Goal: Information Seeking & Learning: Learn about a topic

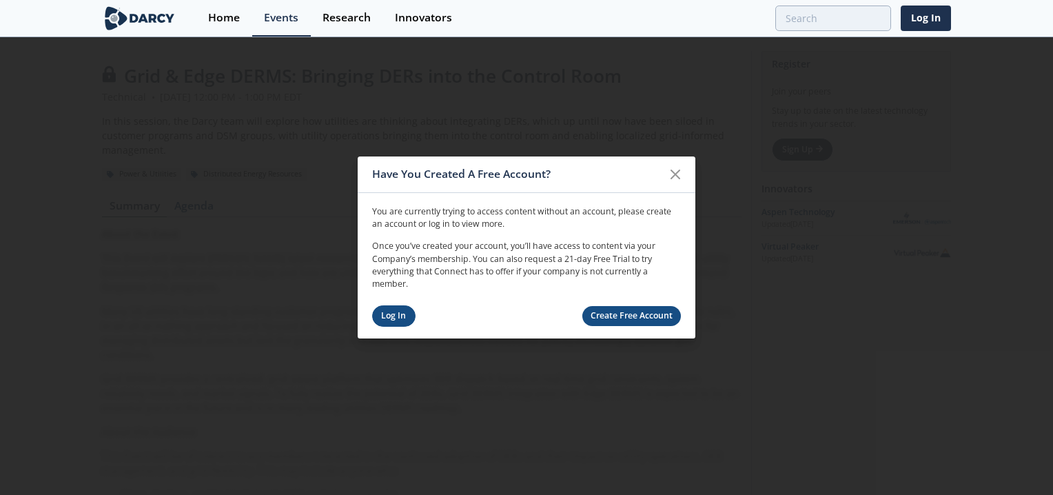
click at [395, 311] on link "Log In" at bounding box center [393, 315] width 43 height 21
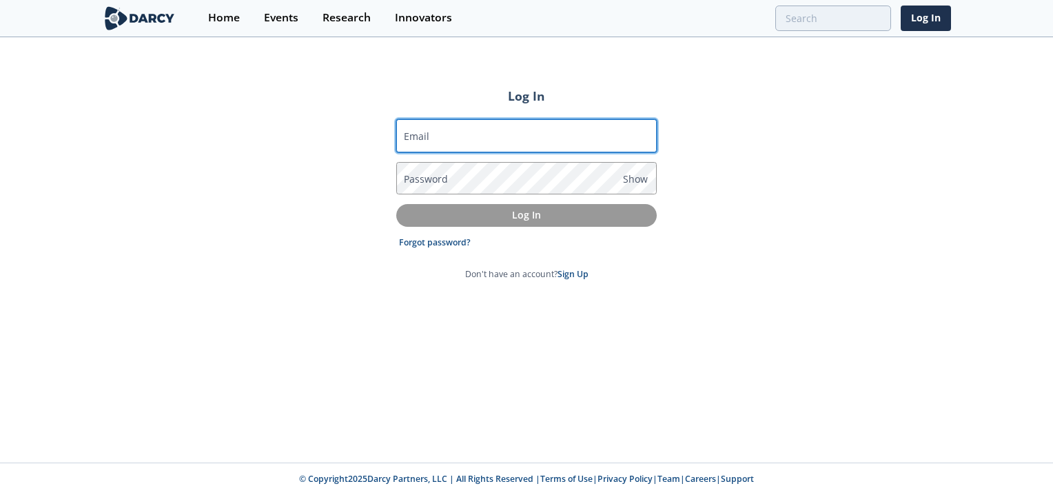
type input "[EMAIL_ADDRESS][DOMAIN_NAME]"
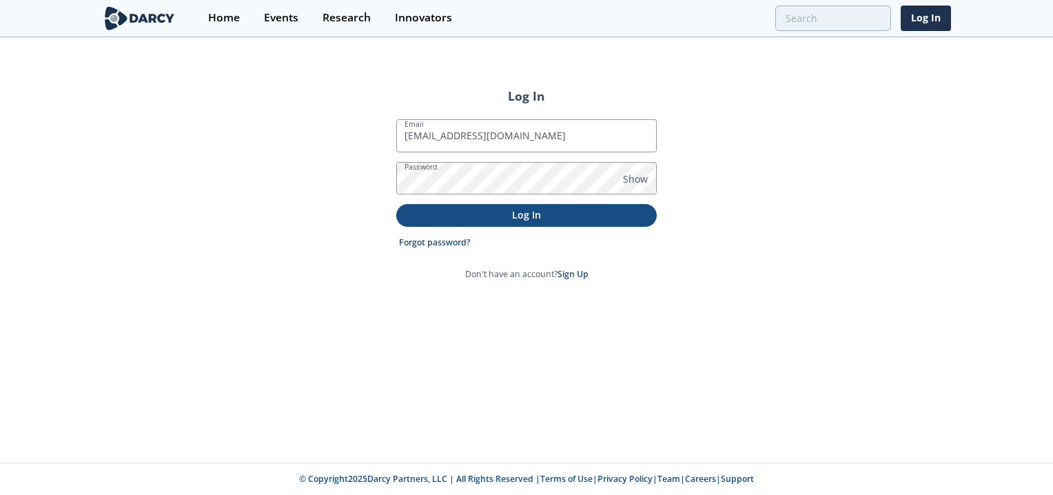
click at [482, 216] on p "Log In" at bounding box center [526, 214] width 241 height 14
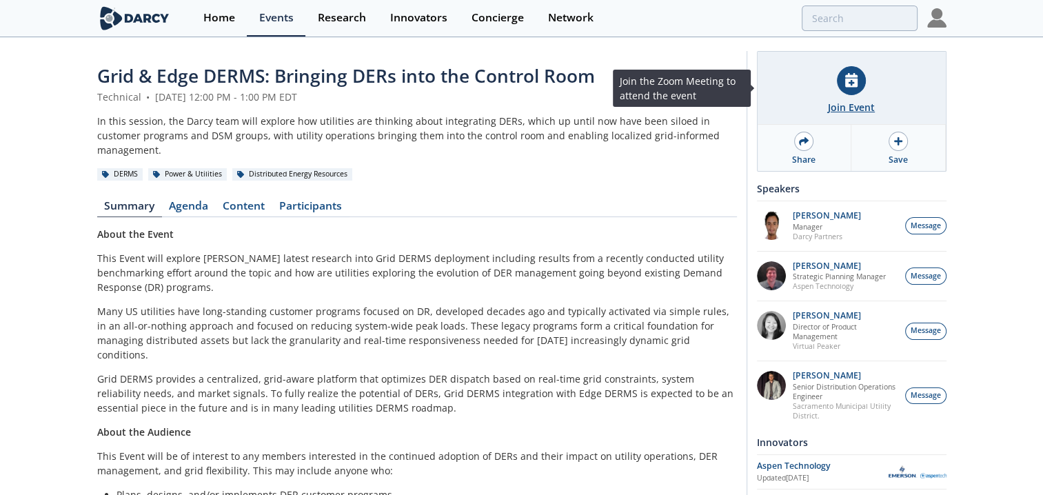
click at [855, 87] on icon at bounding box center [851, 80] width 12 height 14
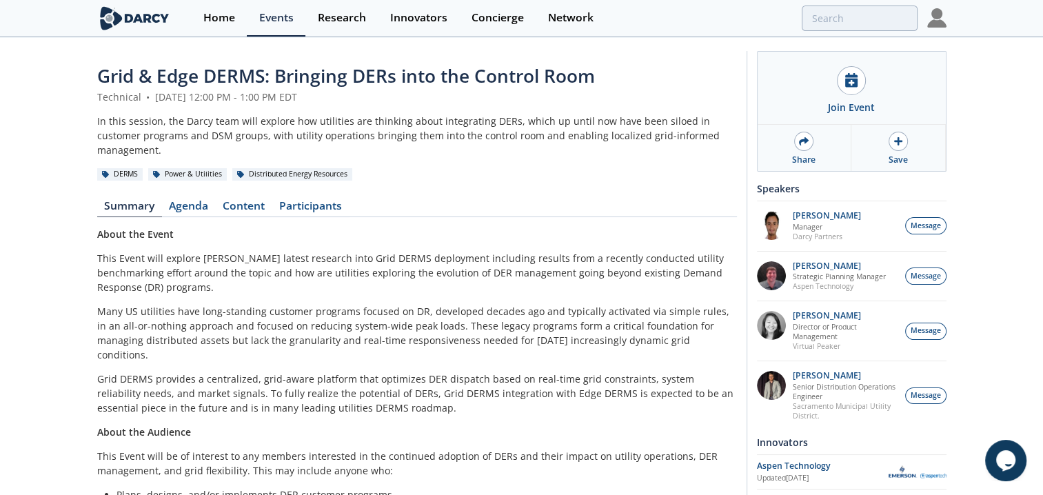
click at [349, 304] on p "Many US utilities have long-standing customer programs focused on DR, developed…" at bounding box center [417, 333] width 640 height 58
click at [240, 201] on link "Content" at bounding box center [244, 209] width 57 height 17
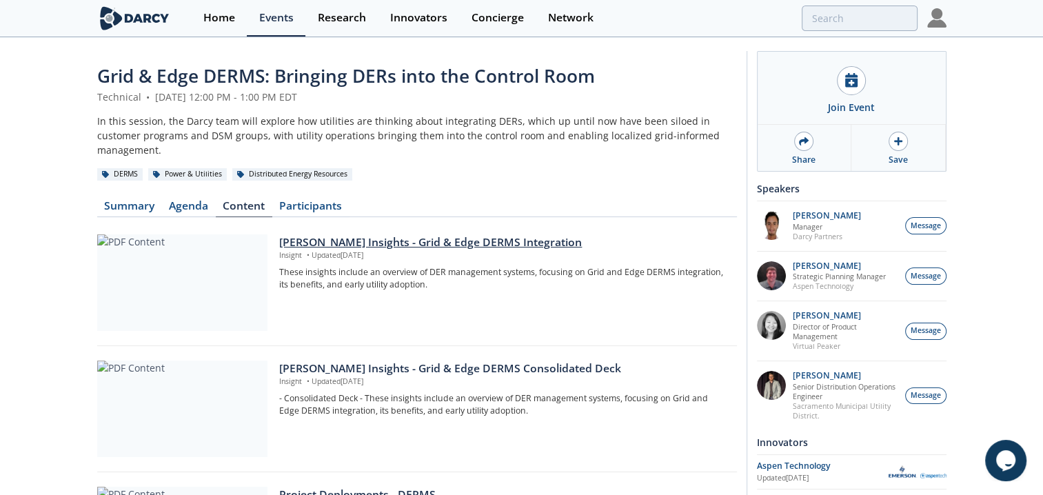
click at [229, 276] on div at bounding box center [182, 282] width 170 height 96
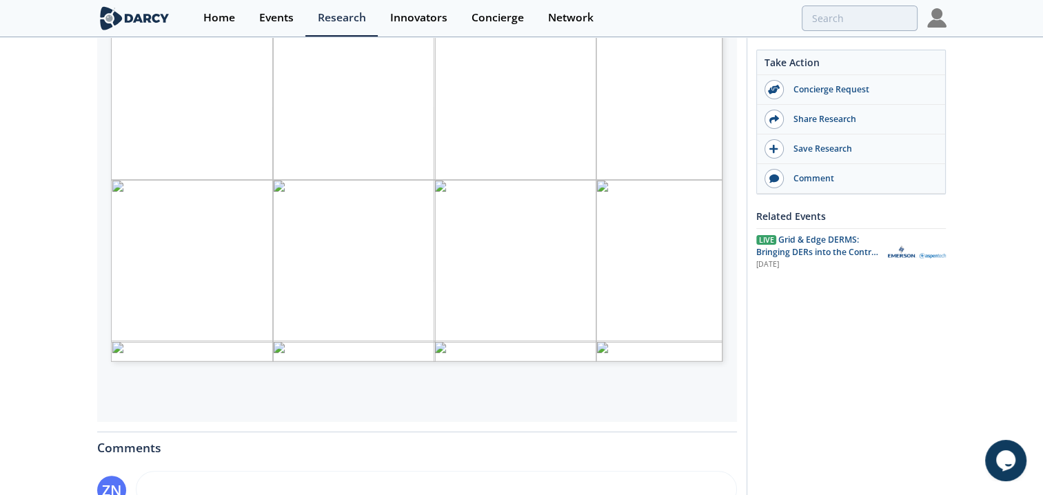
scroll to position [276, 0]
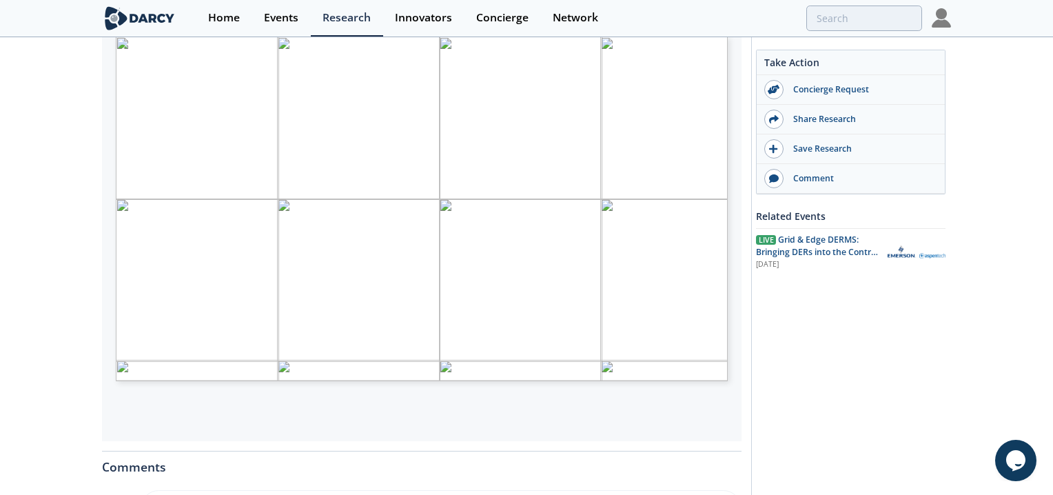
click at [580, 288] on span "Page 1" at bounding box center [618, 282] width 974 height 458
type input "2"
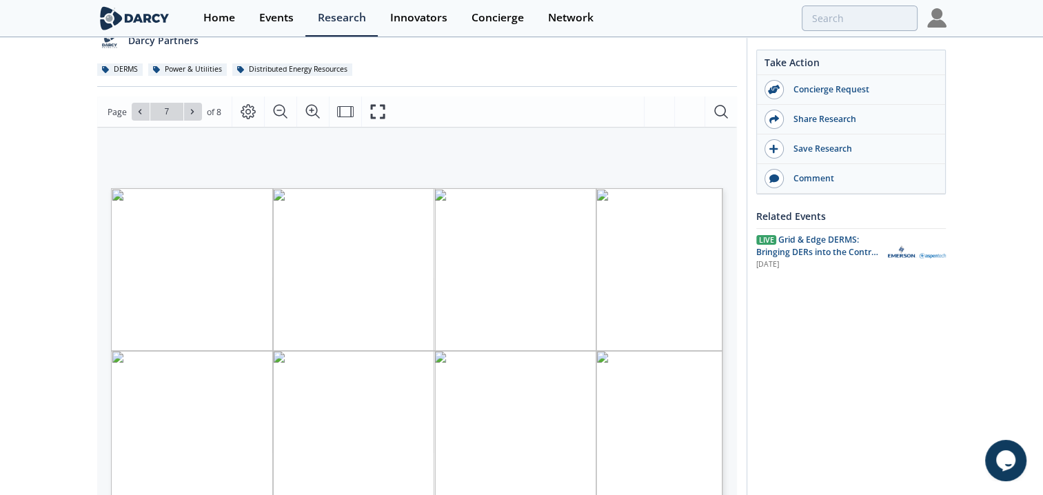
scroll to position [0, 0]
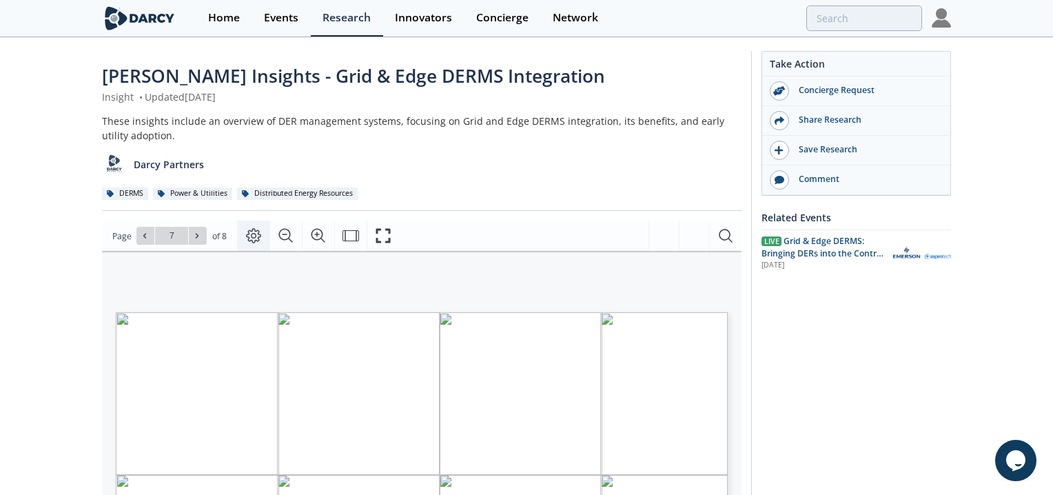
click at [254, 238] on icon "Page Layout" at bounding box center [253, 235] width 17 height 17
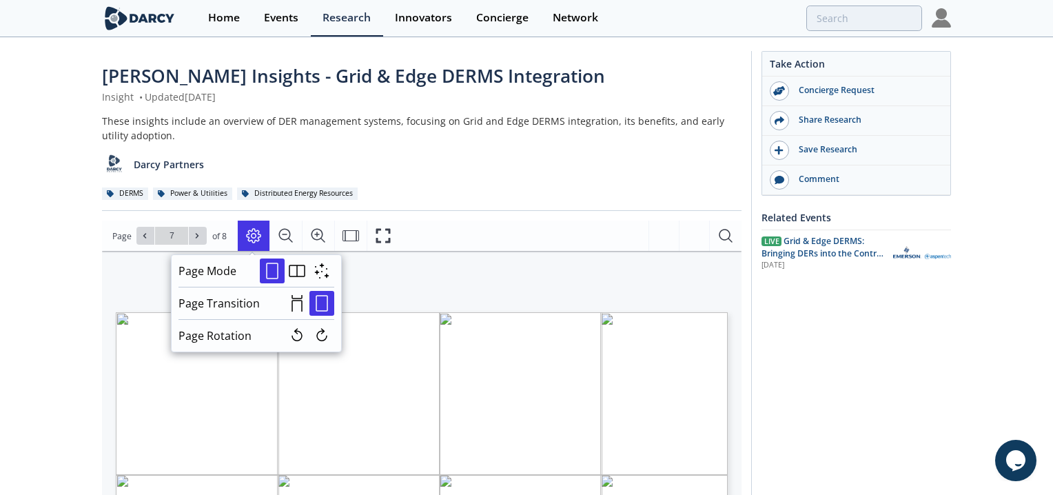
click at [254, 238] on icon "Page Layout" at bounding box center [253, 235] width 17 height 17
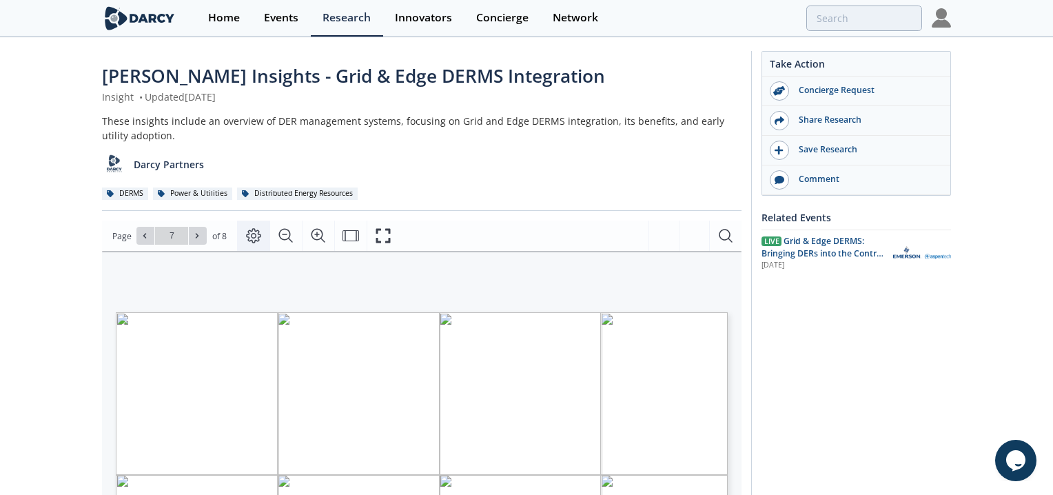
type input "6"
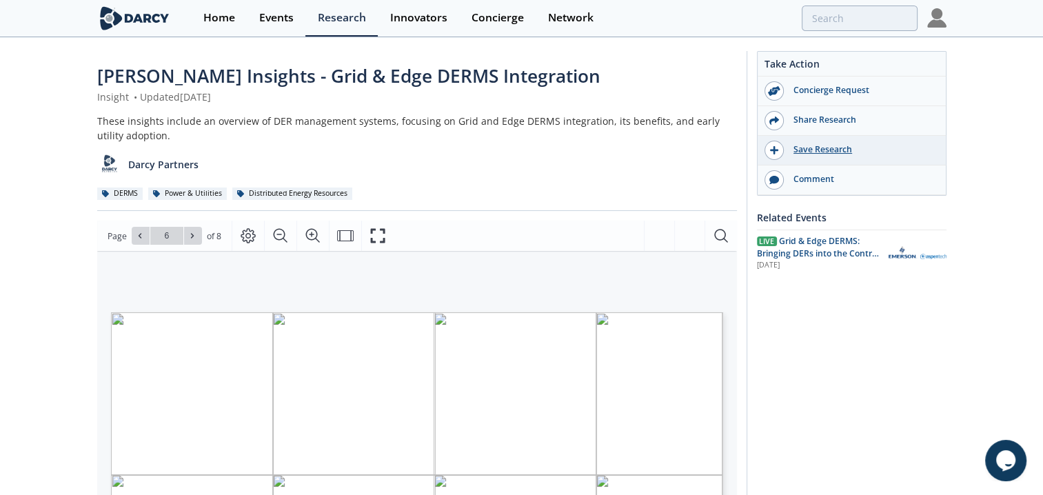
click at [830, 150] on div "Save Research" at bounding box center [861, 149] width 154 height 12
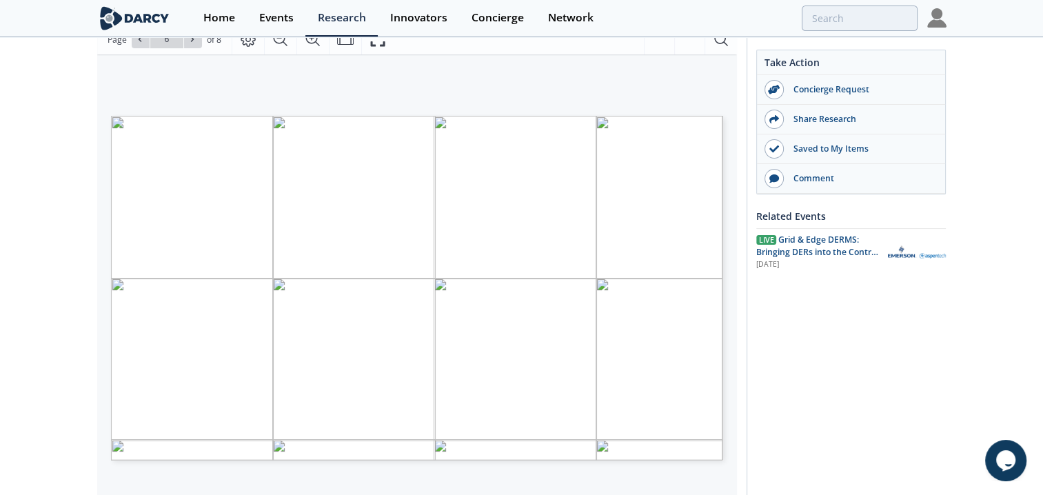
scroll to position [207, 0]
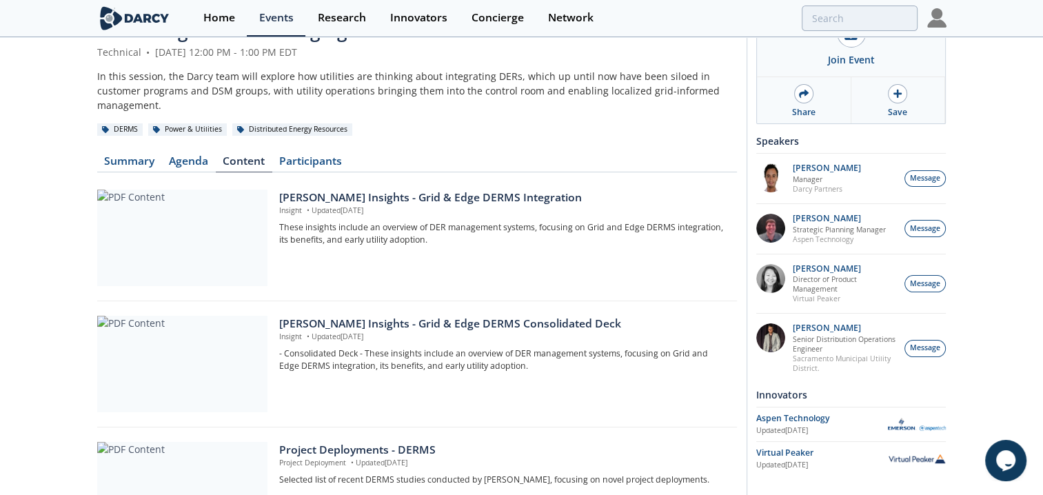
scroll to position [69, 0]
